Goal: Transaction & Acquisition: Purchase product/service

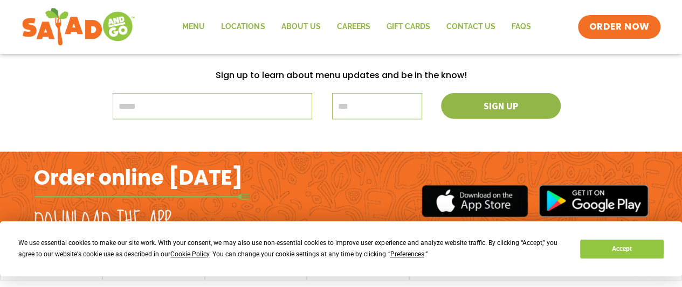
scroll to position [1305, 0]
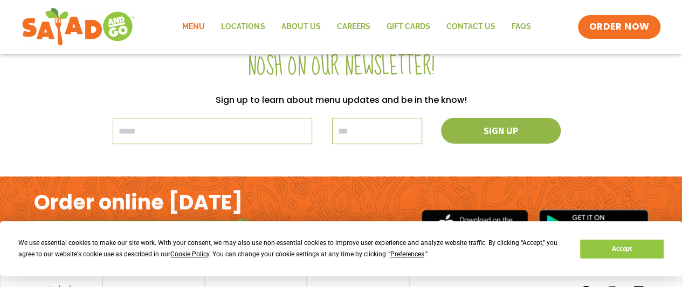
click at [195, 30] on link "Menu" at bounding box center [193, 27] width 39 height 25
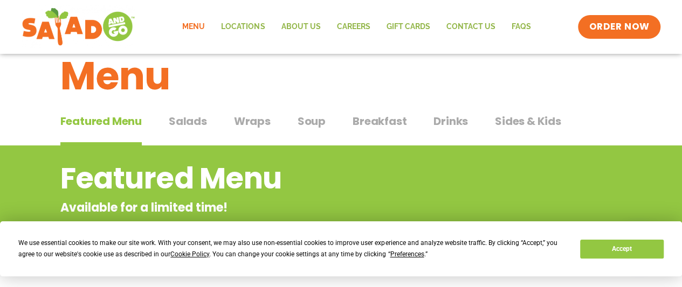
scroll to position [26, 0]
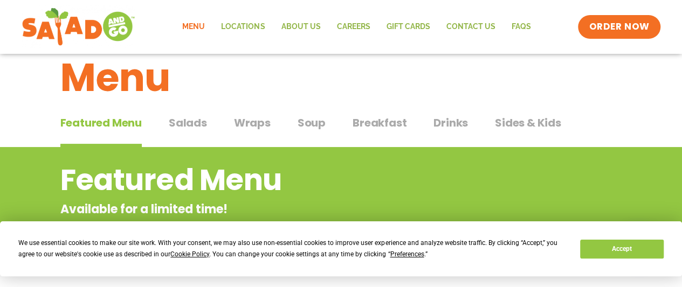
click at [177, 120] on span "Salads" at bounding box center [188, 123] width 38 height 16
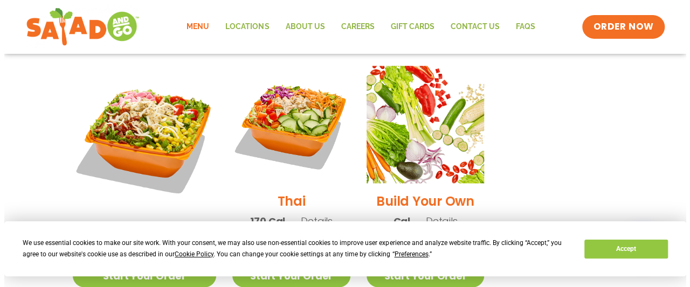
scroll to position [834, 0]
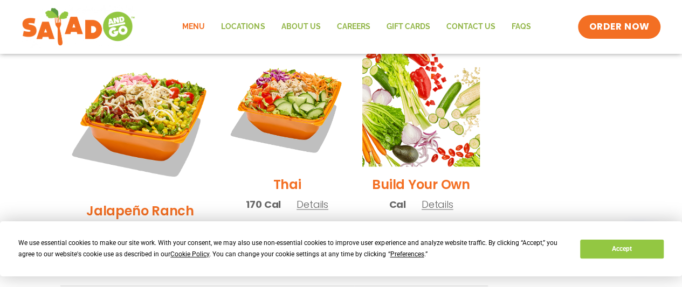
click at [427, 197] on span "Details" at bounding box center [438, 203] width 32 height 13
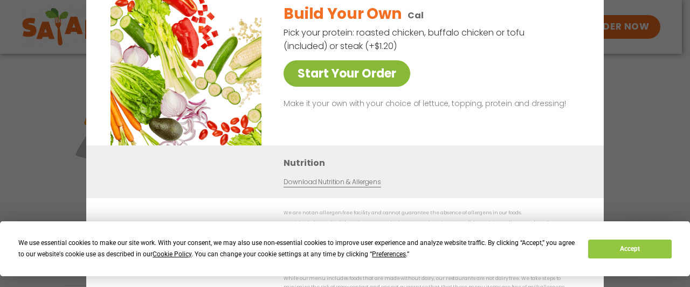
click at [334, 76] on link "Start Your Order" at bounding box center [347, 73] width 127 height 26
